Goal: Task Accomplishment & Management: Use online tool/utility

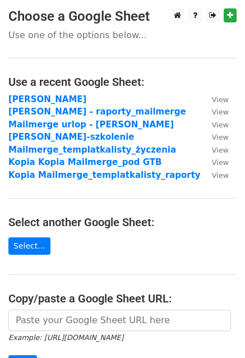
scroll to position [112, 0]
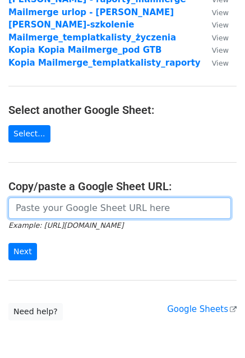
click at [49, 217] on input "url" at bounding box center [119, 208] width 223 height 21
paste input "[URL][DOMAIN_NAME]"
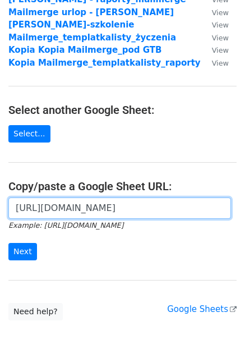
scroll to position [0, 327]
type input "https://docs.google.com/spreadsheets/d/1hK6e1IqD9PdISNt3IT_133JXWeyVHS-acK1cRGJ…"
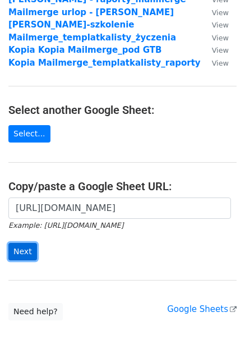
click at [20, 260] on input "Next" at bounding box center [22, 251] width 29 height 17
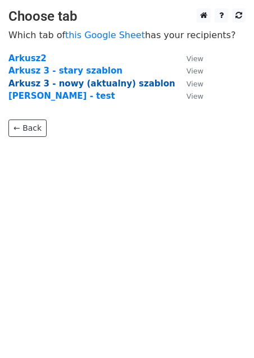
click at [72, 86] on strong "Arkusz 3 - nowy (aktualny) szablon" at bounding box center [91, 84] width 167 height 10
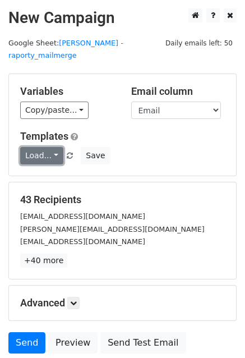
click at [55, 147] on link "Load..." at bounding box center [41, 155] width 43 height 17
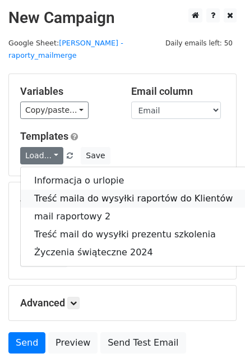
click at [110, 190] on link "Treść maila do wysyłki raportów do Klientów" at bounding box center [134, 199] width 226 height 18
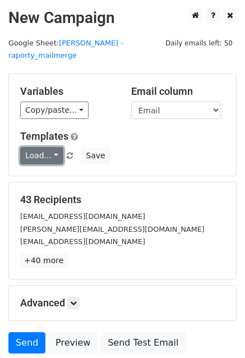
click at [52, 147] on link "Load..." at bounding box center [41, 155] width 43 height 17
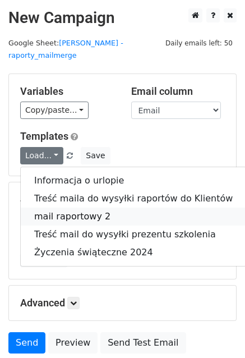
click at [80, 208] on link "mail raportowy 2" at bounding box center [134, 217] width 226 height 18
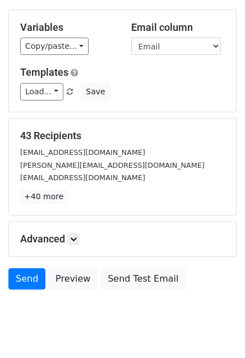
scroll to position [76, 0]
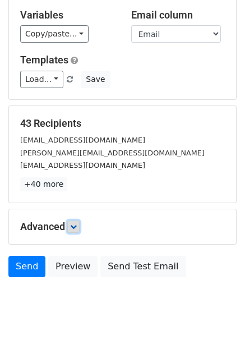
click at [79, 221] on link at bounding box center [73, 227] width 12 height 12
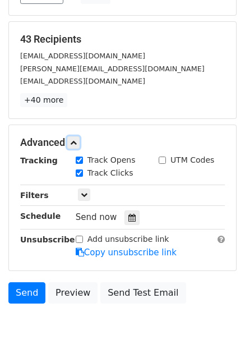
scroll to position [186, 0]
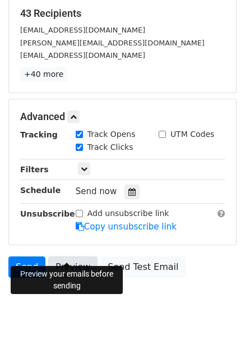
click at [66, 257] on link "Preview" at bounding box center [72, 267] width 49 height 21
click at [20, 257] on link "Send" at bounding box center [26, 267] width 37 height 21
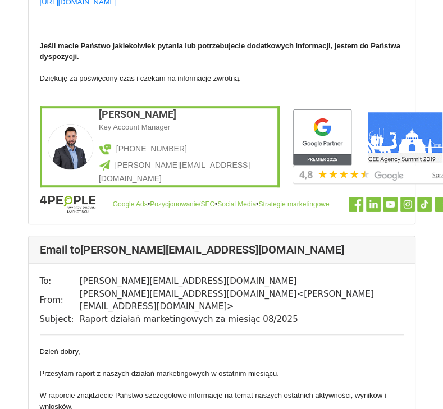
scroll to position [2638, 0]
